Goal: Task Accomplishment & Management: Manage account settings

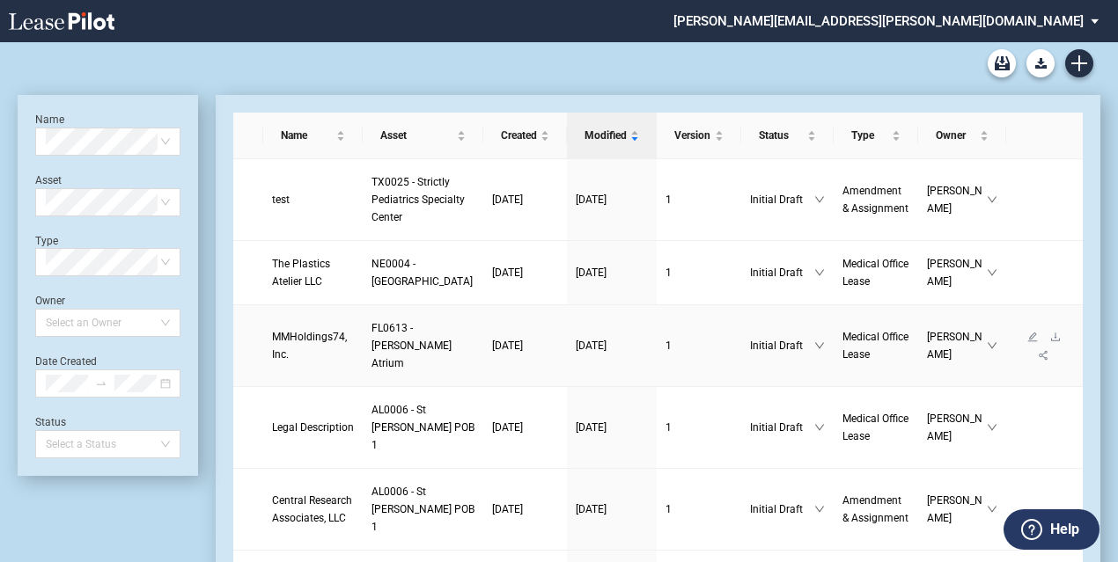
click at [301, 361] on span "MMHoldings74, Inc." at bounding box center [309, 346] width 75 height 30
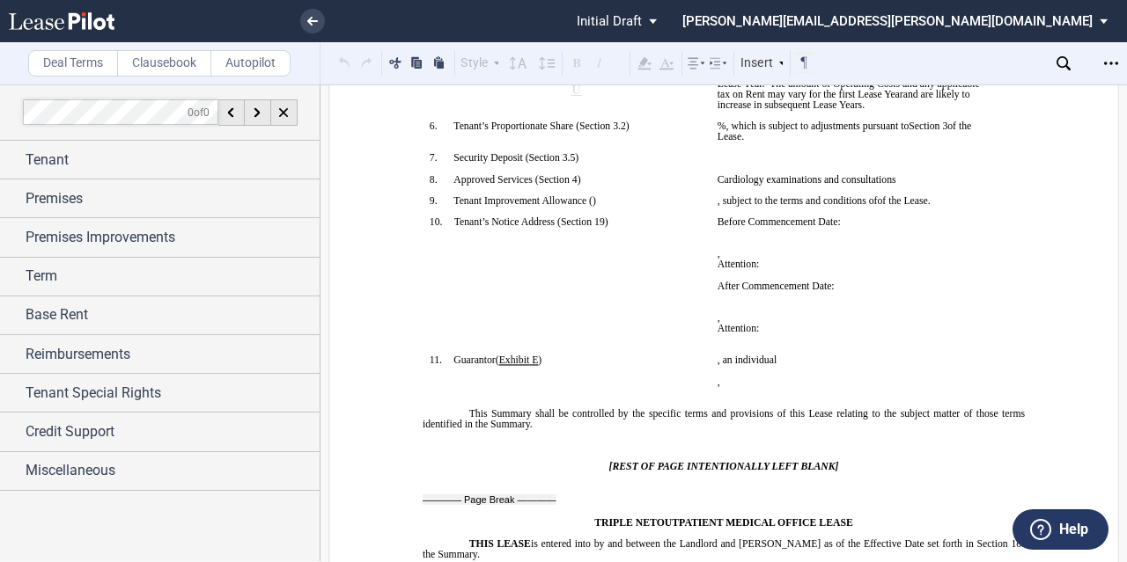
scroll to position [602, 0]
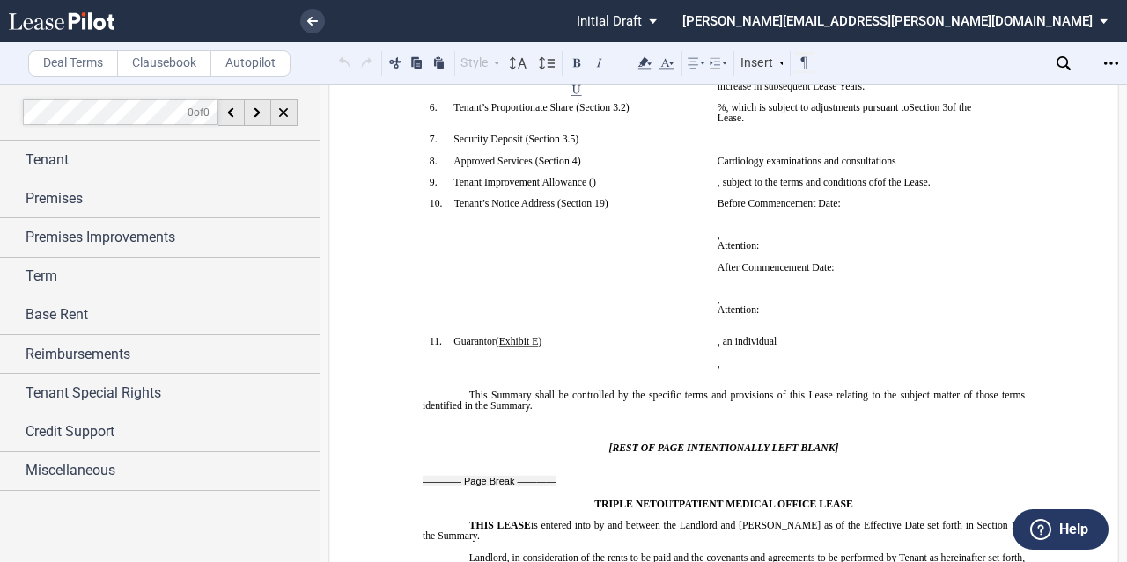
click at [741, 209] on span "Before Commencement Date:" at bounding box center [778, 203] width 123 height 11
drag, startPoint x: 804, startPoint y: 377, endPoint x: 707, endPoint y: 327, distance: 108.6
click at [710, 327] on td "Before and After Commencement Date: ﻿ ﻿ ﻿ ﻿ ﻿ , ﻿ ﻿ ﻿ ﻿ Attention: ﻿ ﻿ ﻿ After …" at bounding box center [854, 267] width 288 height 138
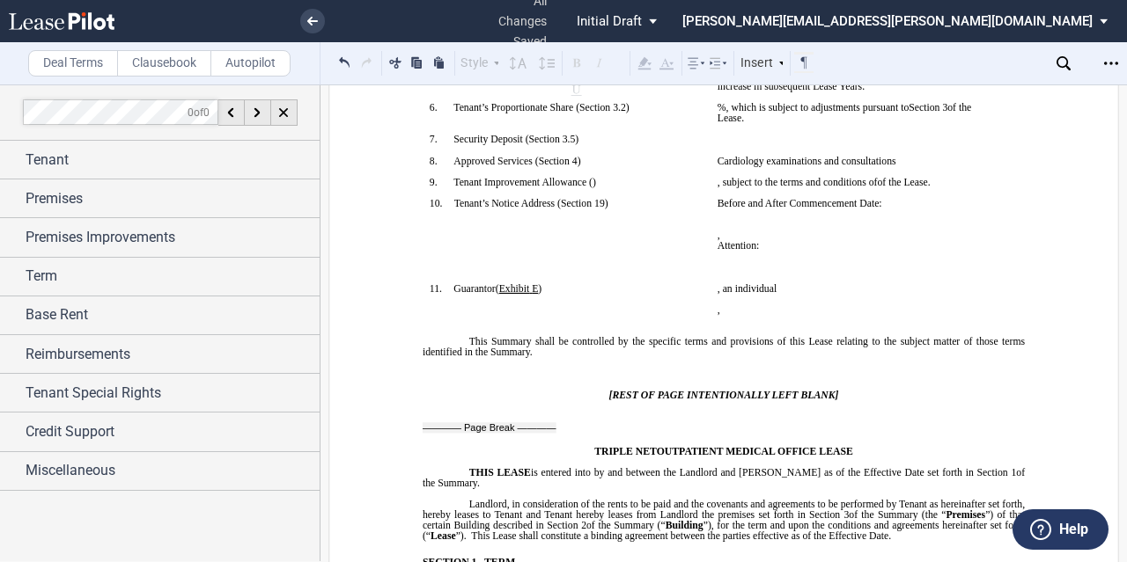
click at [720, 273] on p "﻿" at bounding box center [854, 267] width 274 height 11
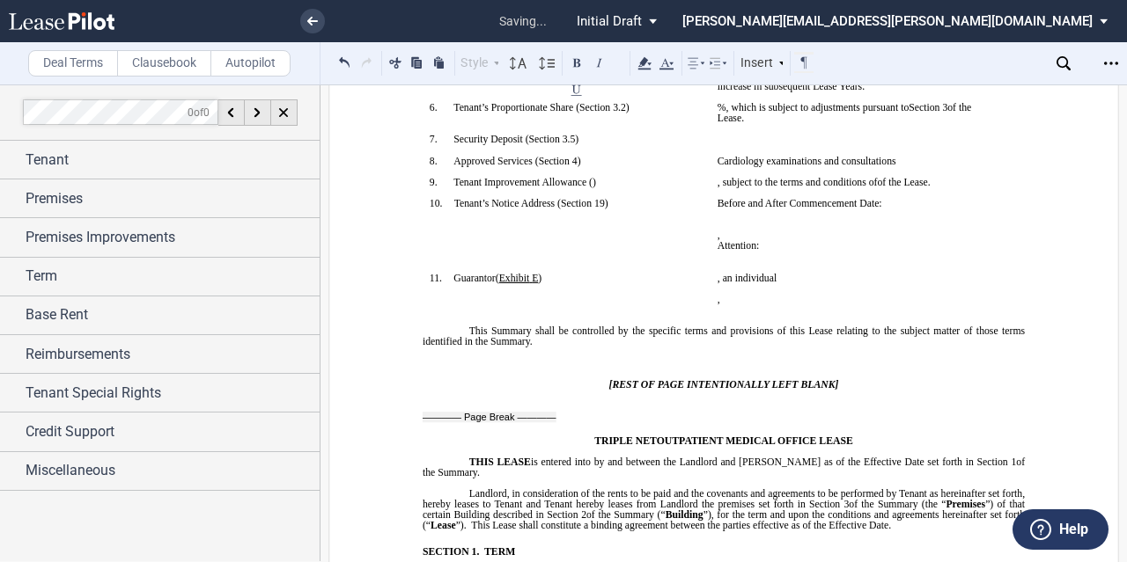
click at [717, 262] on p "﻿" at bounding box center [854, 257] width 274 height 11
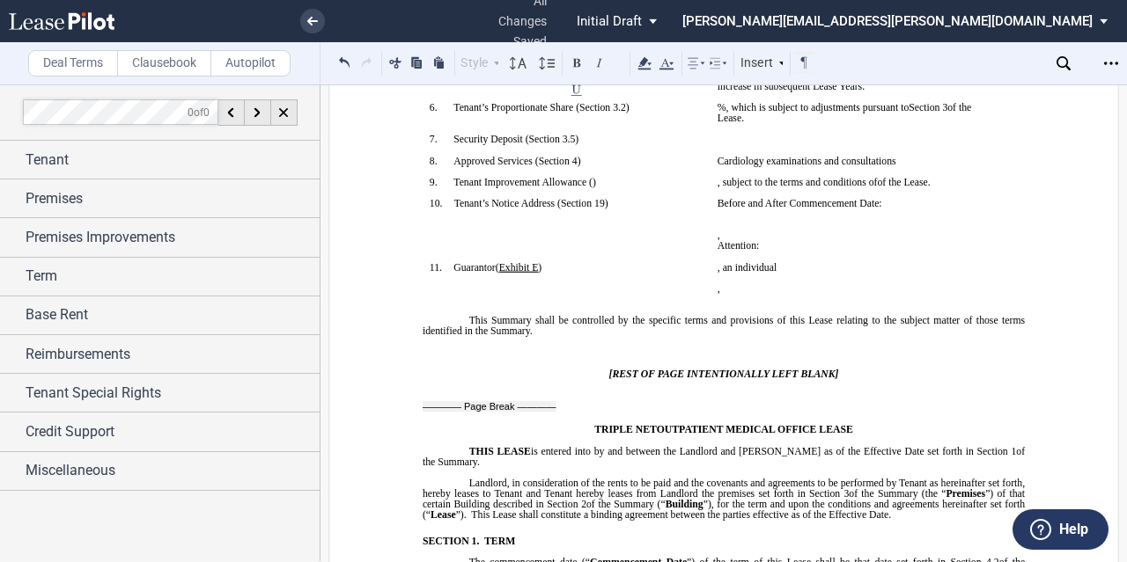
click at [716, 262] on td "Before and After Commencement Date: ﻿ ﻿ ﻿ ﻿ ﻿ , ﻿ ﻿ ﻿ ﻿ Attention: ﻿ ﻿ ﻿ ﻿ ﻿ ﻿ …" at bounding box center [854, 230] width 288 height 64
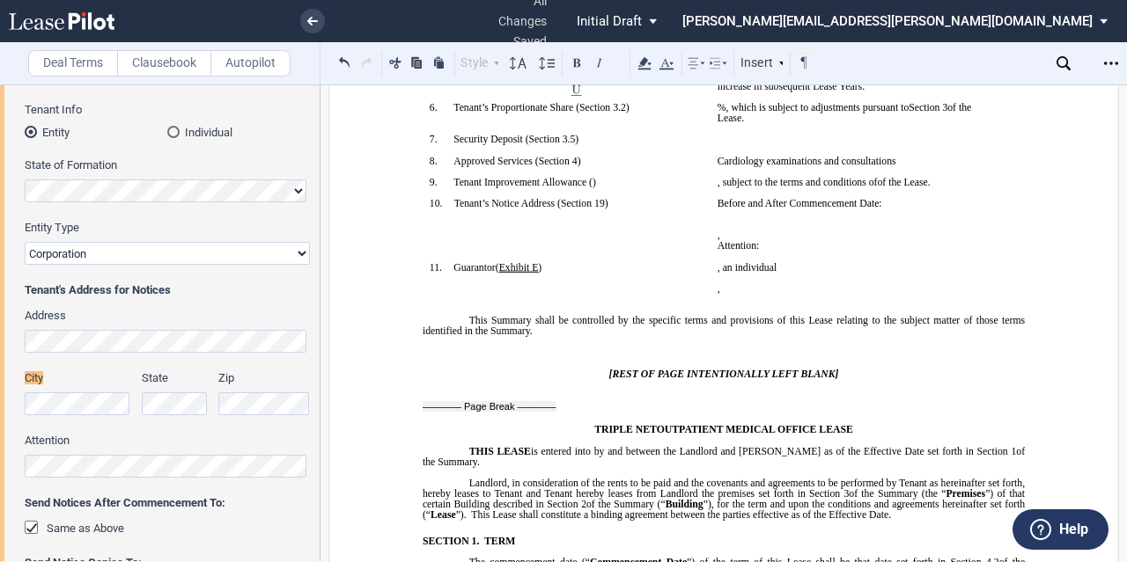
scroll to position [190, 0]
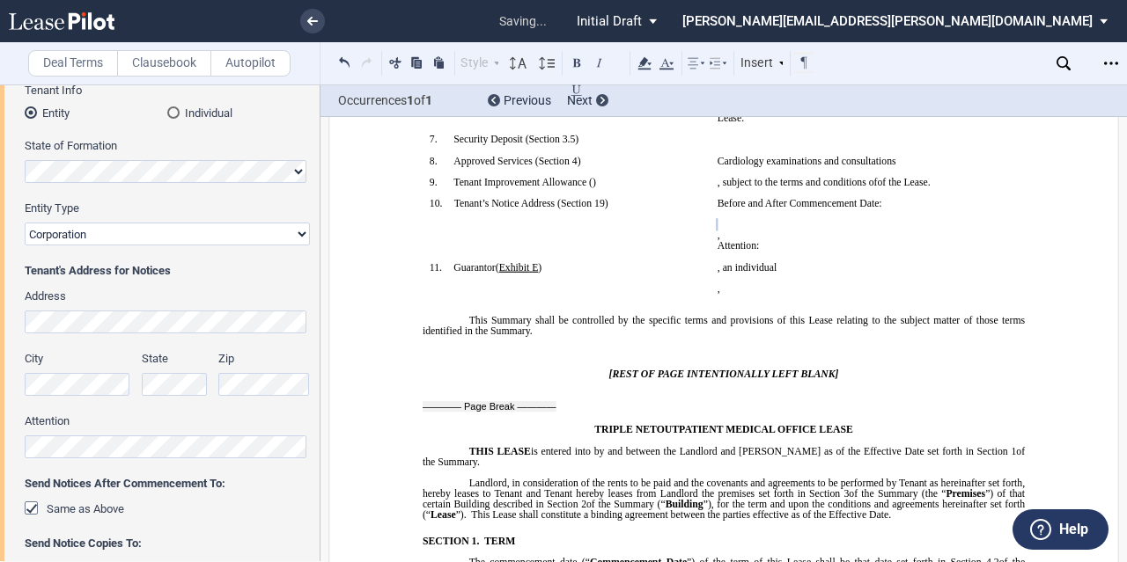
click at [208, 277] on span "Tenant's Address for Notices" at bounding box center [167, 271] width 285 height 16
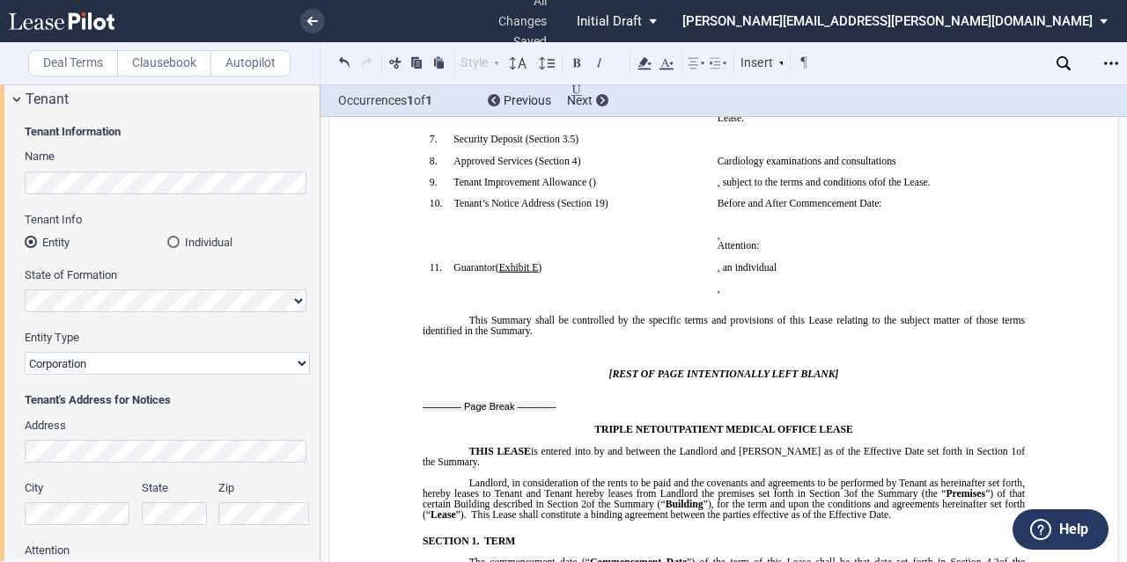
scroll to position [0, 0]
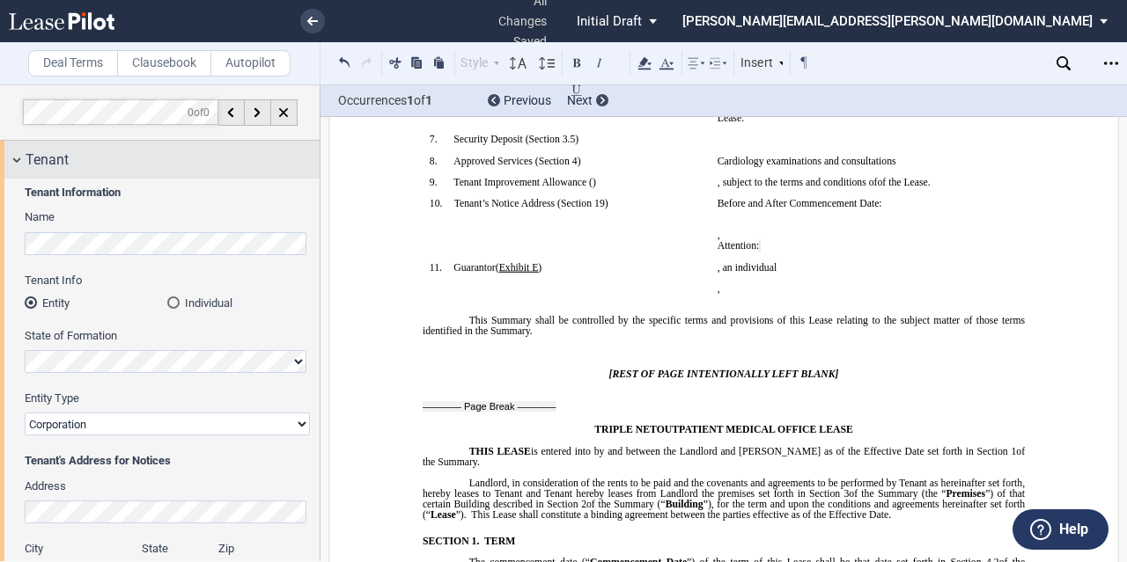
click at [19, 155] on div "Tenant" at bounding box center [159, 160] width 319 height 38
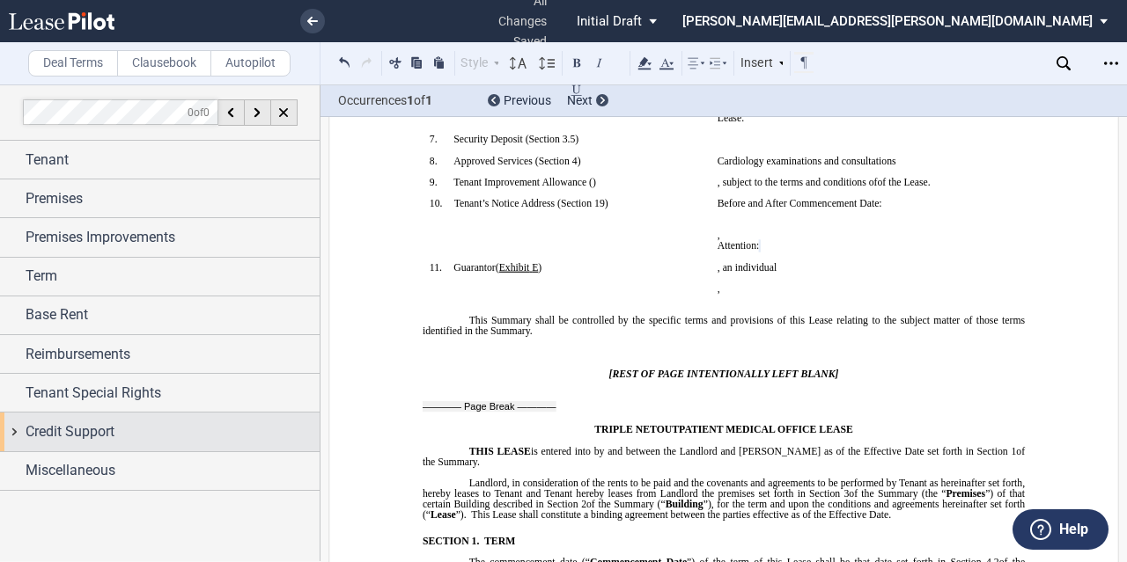
click at [17, 430] on div "Credit Support" at bounding box center [159, 432] width 319 height 38
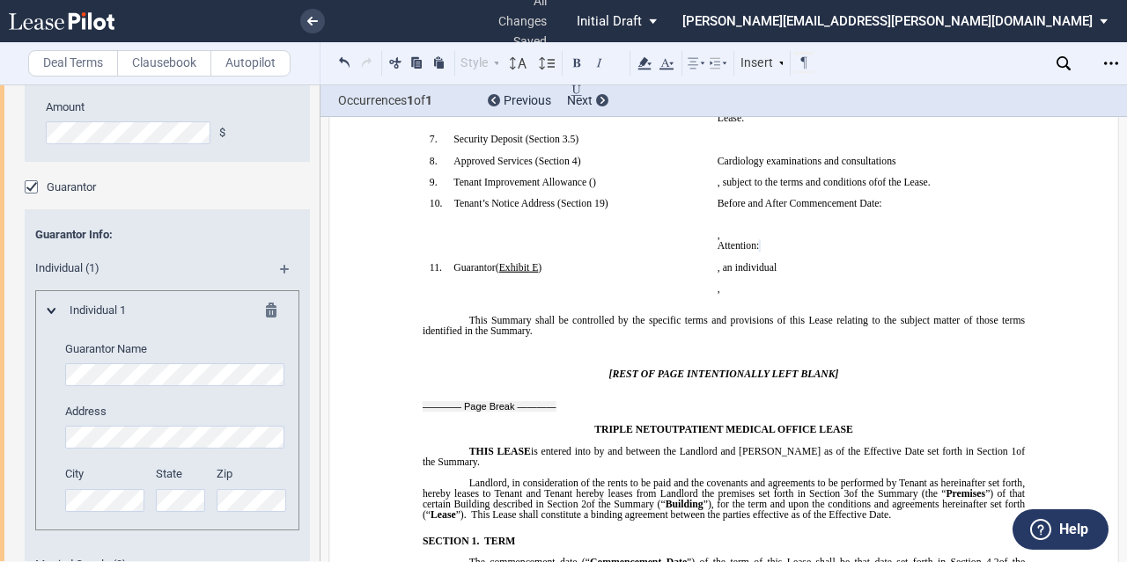
scroll to position [550, 0]
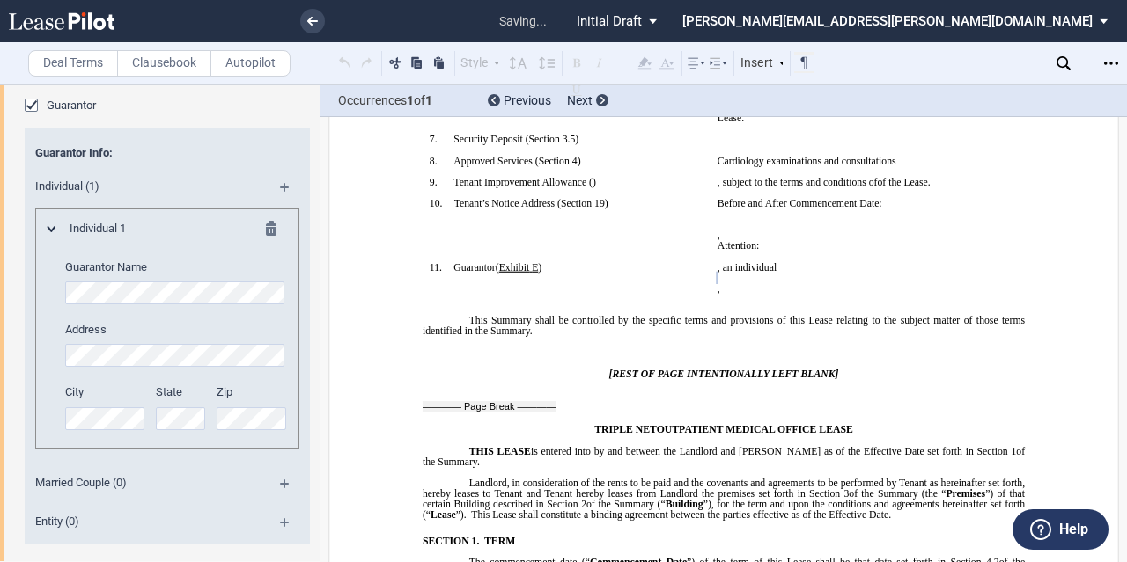
click at [48, 348] on div "Individual 1 Guarantor Name Address City State Zip" at bounding box center [167, 334] width 239 height 227
drag, startPoint x: 649, startPoint y: 317, endPoint x: 644, endPoint y: 279, distance: 38.1
click at [644, 262] on td "!!SET_LEVEL_0!! !!SBL_LEVEL_1!! 10. Tenant’s Notice Address ( ﻿ Section 19 ﻿ ) ﻿" at bounding box center [566, 230] width 288 height 64
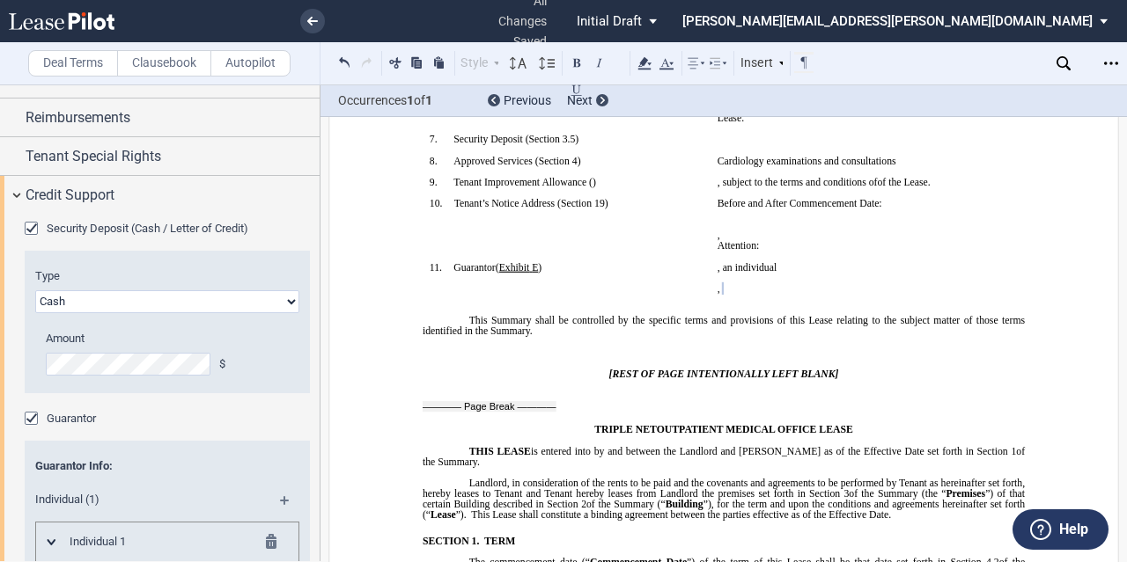
scroll to position [225, 0]
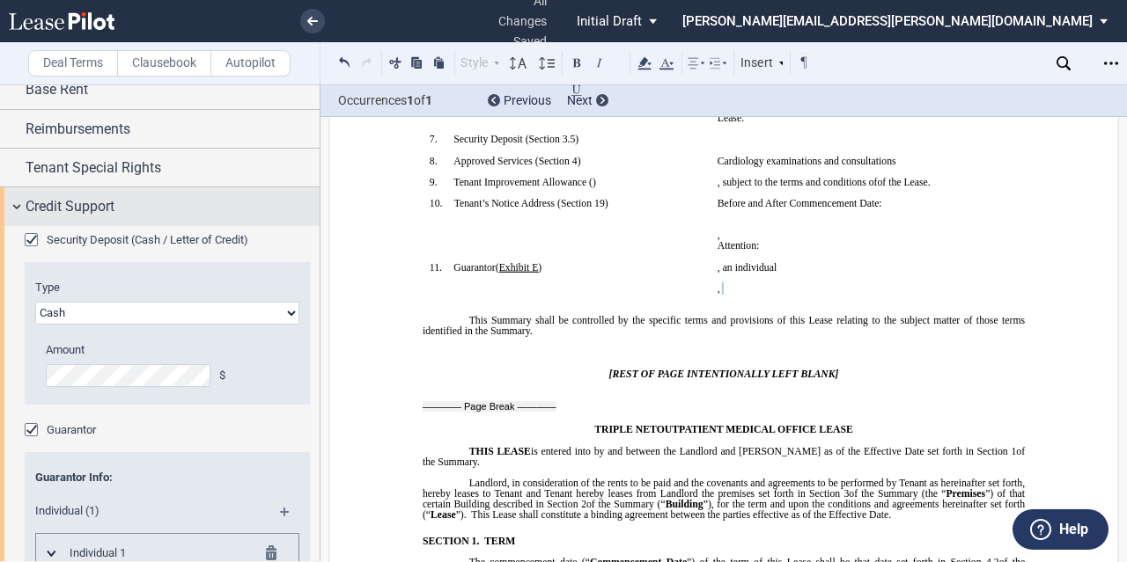
click at [95, 202] on span "Credit Support" at bounding box center [70, 206] width 89 height 21
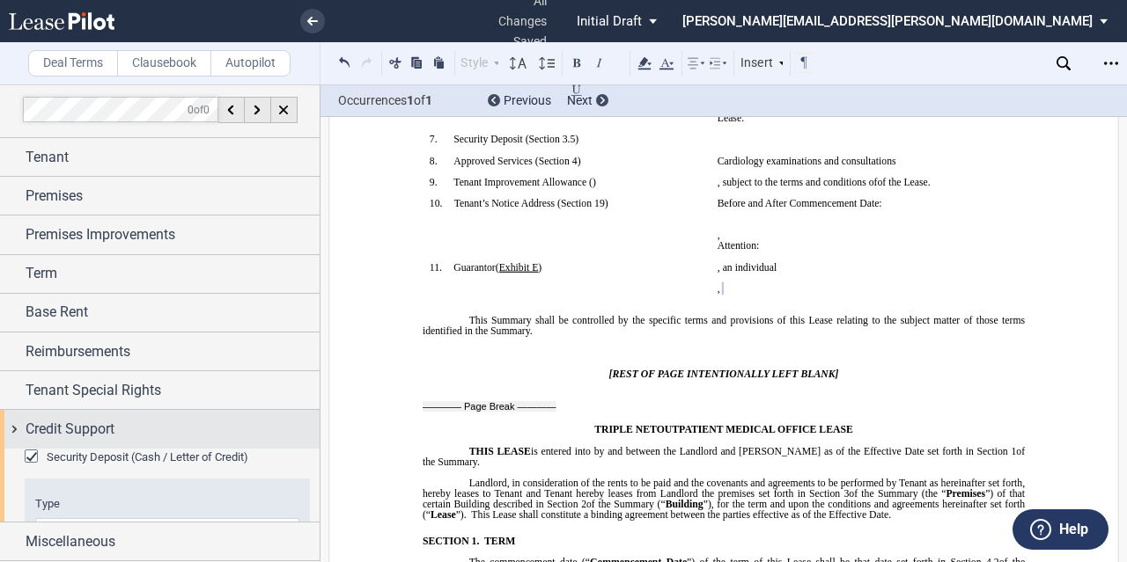
scroll to position [0, 0]
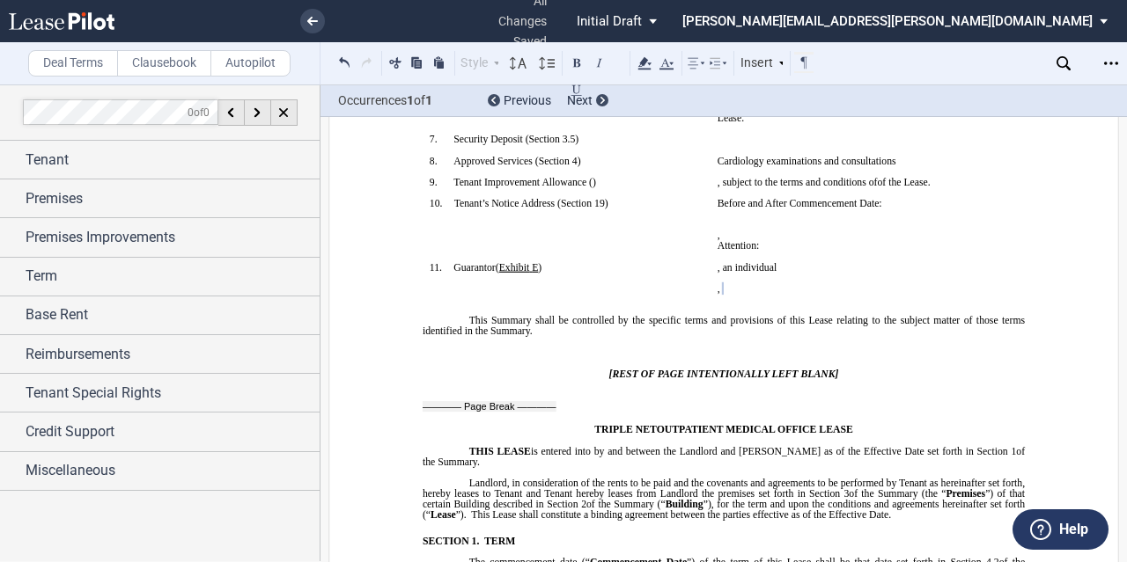
click at [899, 262] on p "﻿" at bounding box center [854, 257] width 274 height 11
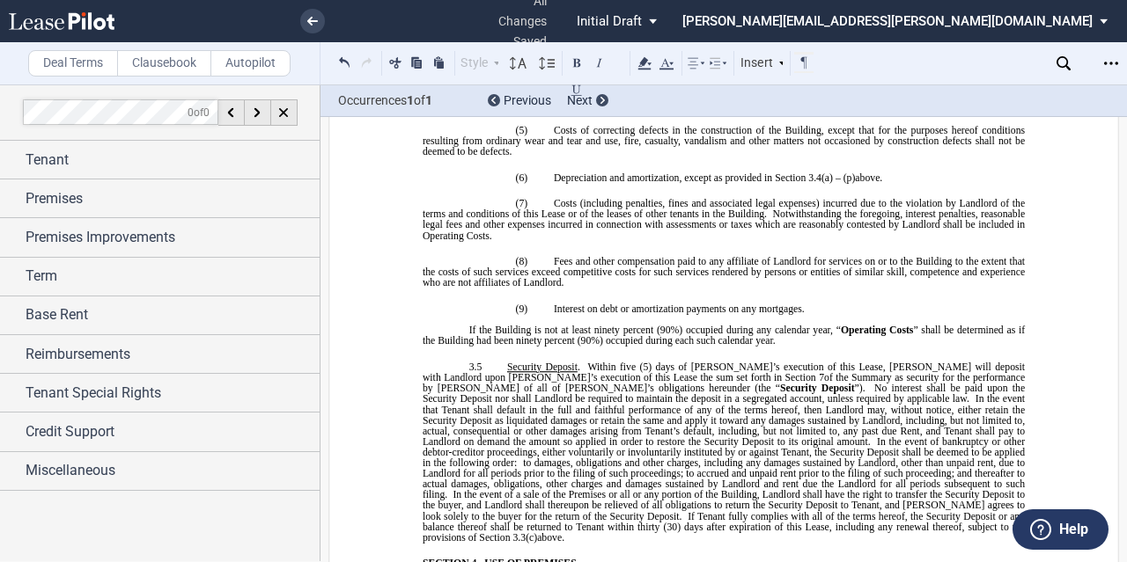
scroll to position [3567, 0]
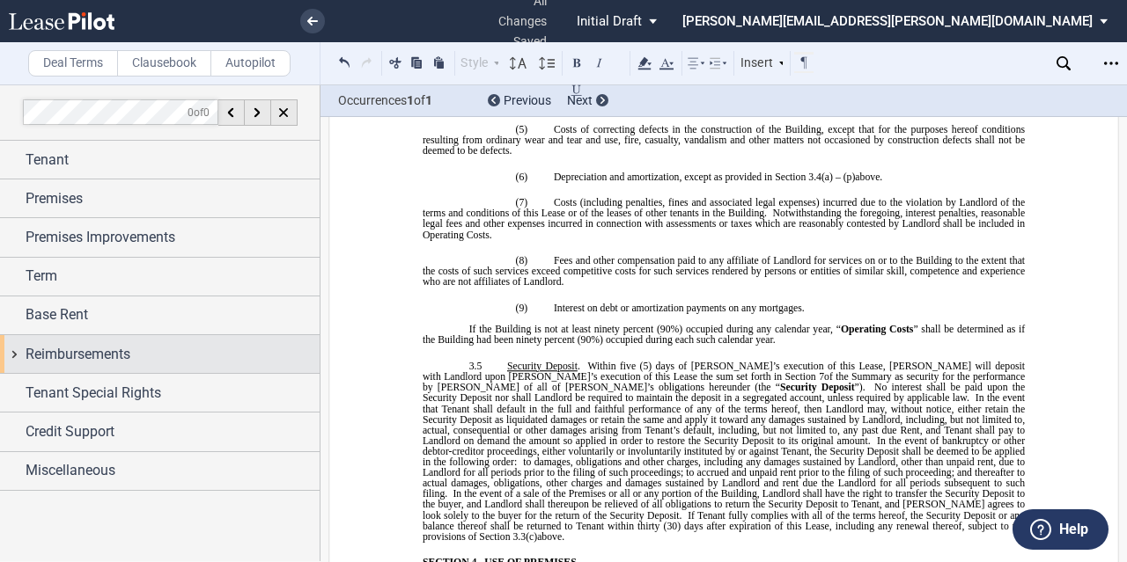
click at [98, 349] on span "Reimbursements" at bounding box center [78, 354] width 105 height 21
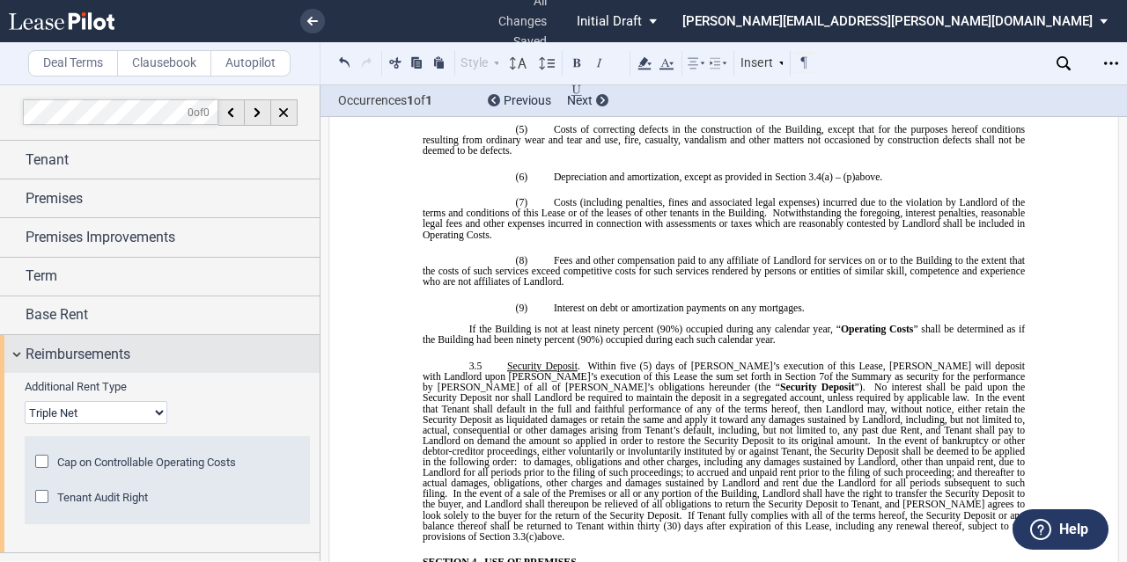
click at [98, 349] on span "Reimbursements" at bounding box center [78, 354] width 105 height 21
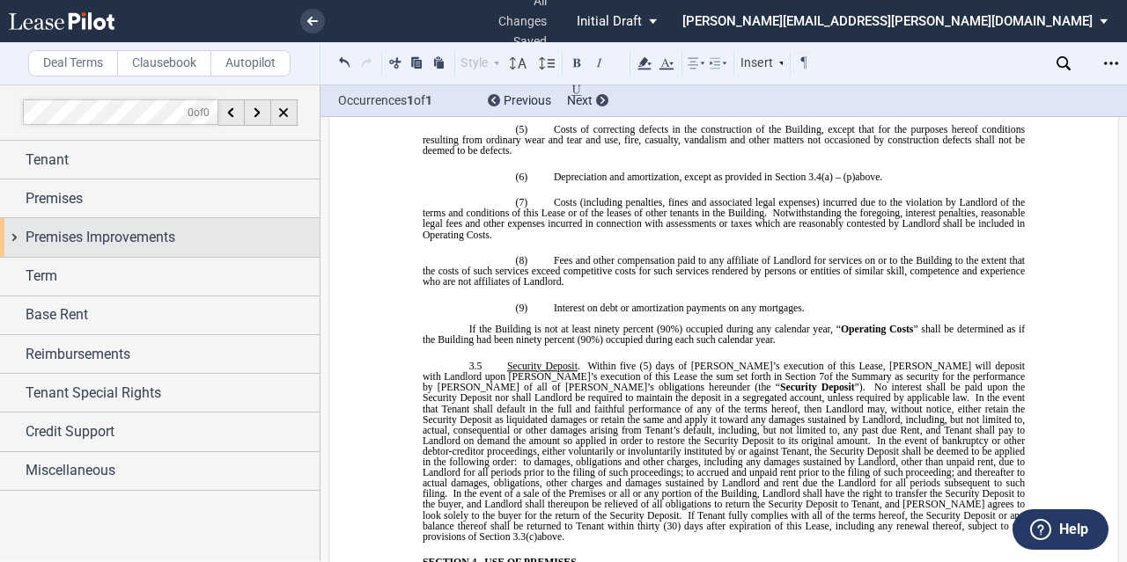
click at [107, 230] on span "Premises Improvements" at bounding box center [101, 237] width 150 height 21
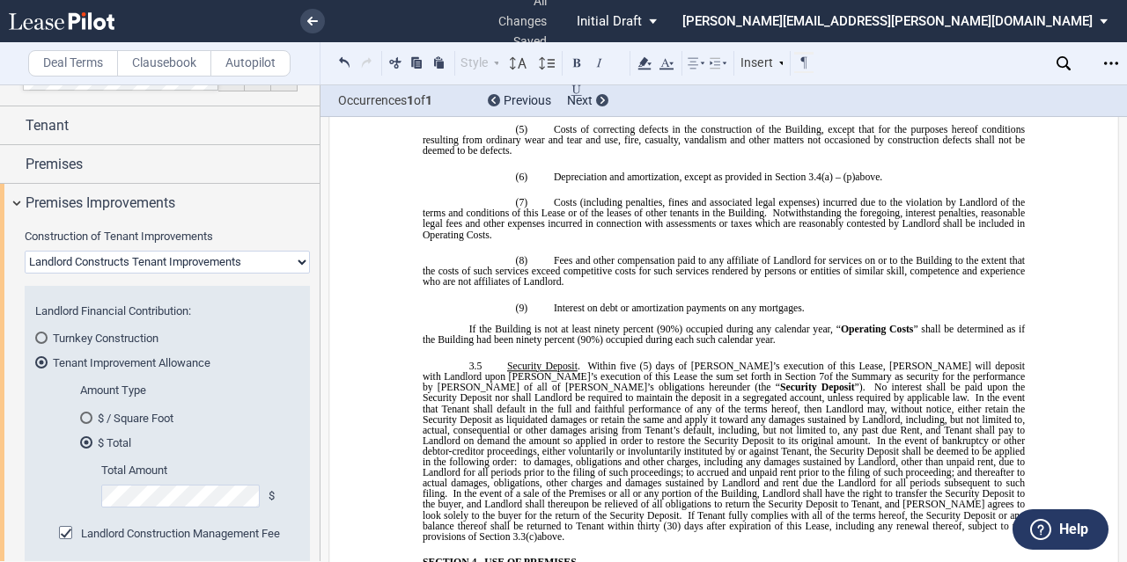
scroll to position [33, 0]
click at [593, 102] on div "Next" at bounding box center [587, 101] width 41 height 18
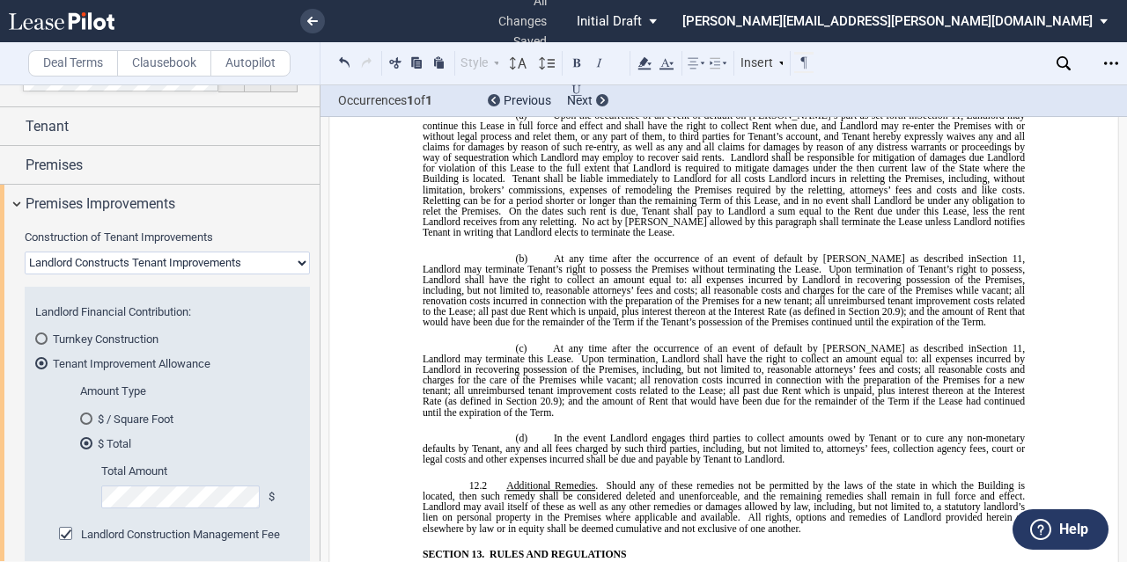
scroll to position [9595, 0]
click at [1024, 268] on div "﻿ BASE YEAR TRIPLE NET OUTPATIENT MEDICAL OFFICE LEASE ﻿ ﻿ THIS BASE YEAR TRIPL…" at bounding box center [723, 20] width 790 height 18949
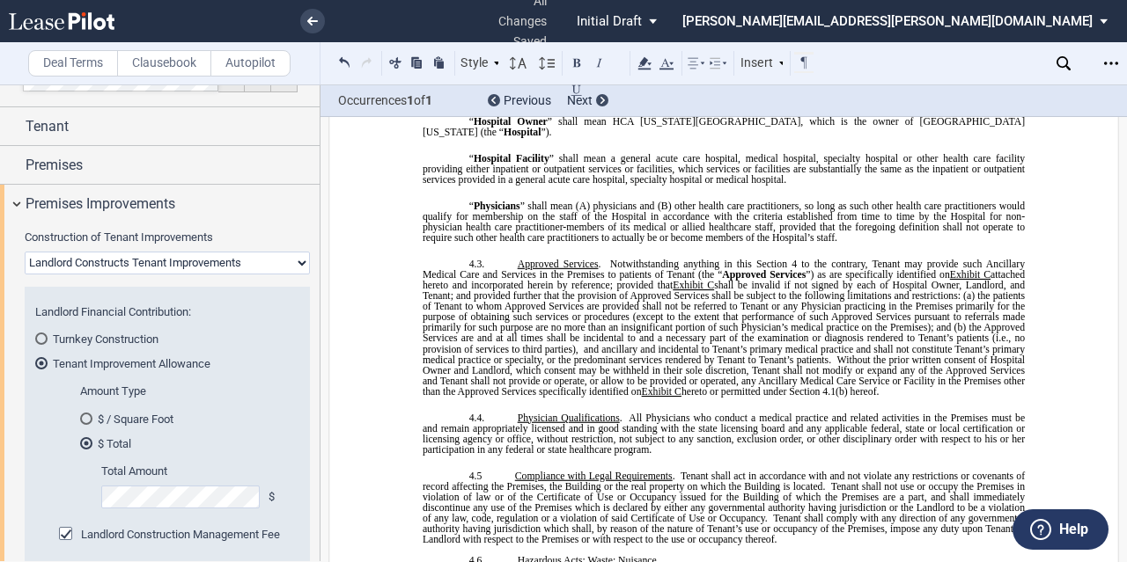
scroll to position [4406, 0]
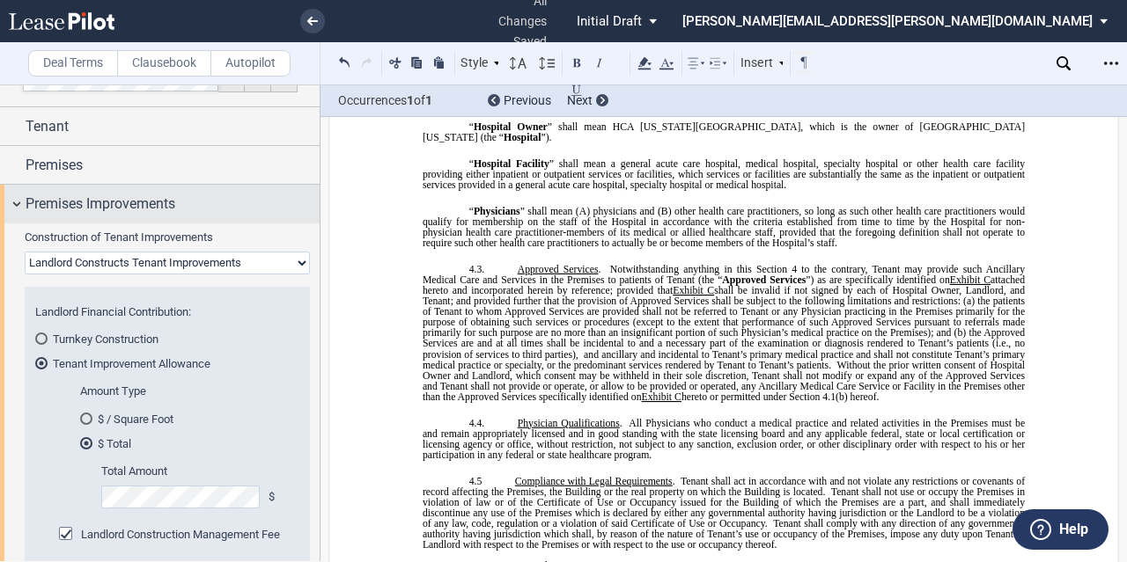
click at [130, 202] on span "Premises Improvements" at bounding box center [101, 204] width 150 height 21
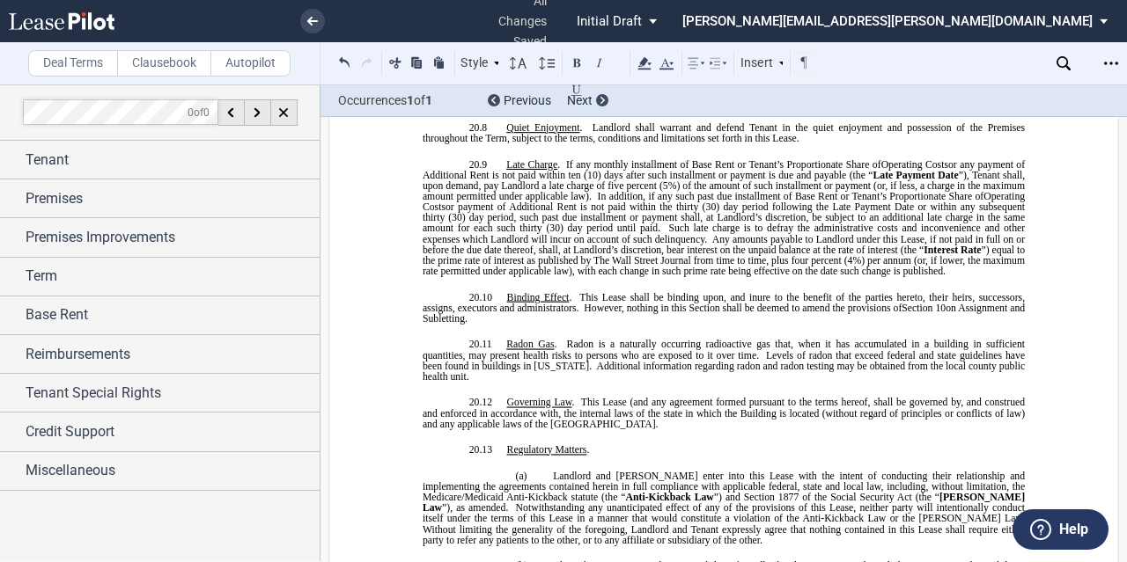
scroll to position [12454, 0]
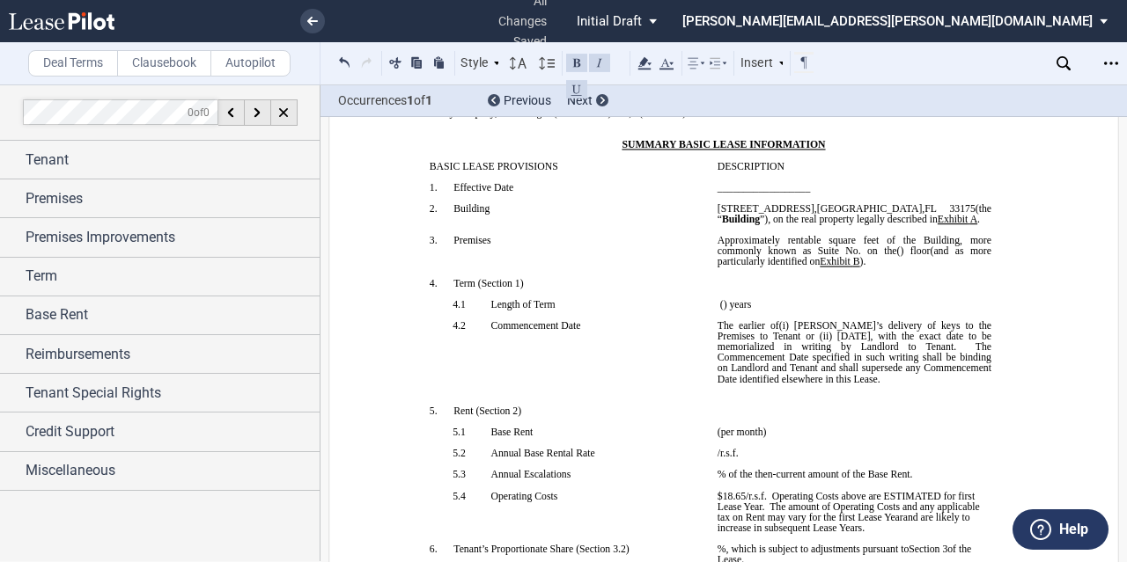
scroll to position [0, 0]
